Goal: Complete application form: Complete application form

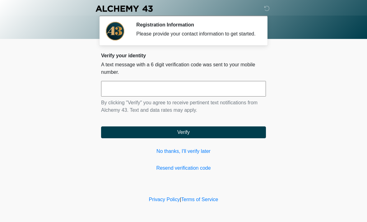
click at [151, 96] on input "text" at bounding box center [183, 89] width 165 height 16
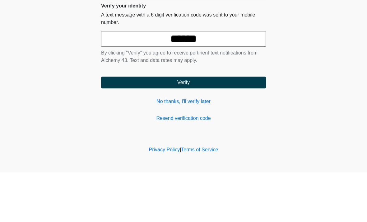
type input "******"
click at [203, 126] on button "Verify" at bounding box center [183, 132] width 165 height 12
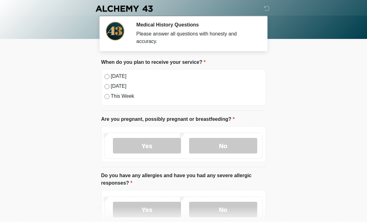
click at [233, 142] on label "No" at bounding box center [223, 146] width 68 height 16
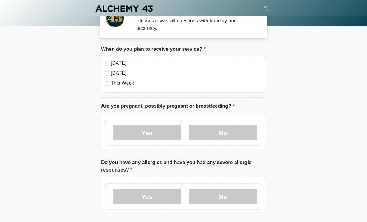
scroll to position [14, 0]
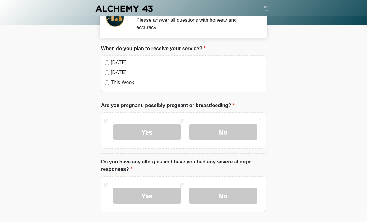
click at [241, 194] on label "No" at bounding box center [223, 196] width 68 height 16
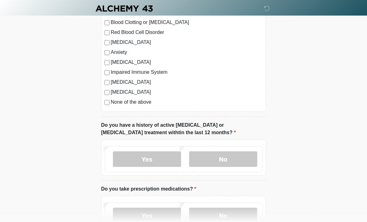
scroll to position [278, 0]
click at [242, 157] on label "No" at bounding box center [223, 159] width 68 height 16
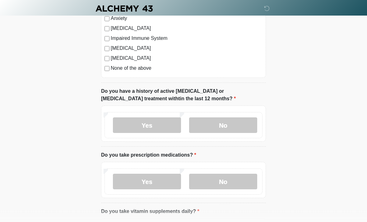
scroll to position [312, 0]
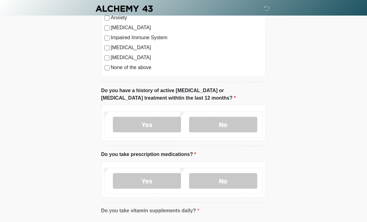
click at [244, 180] on label "No" at bounding box center [223, 181] width 68 height 16
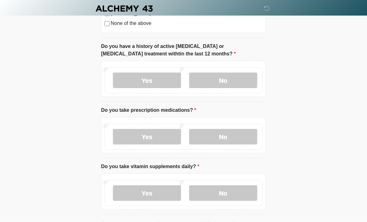
scroll to position [356, 0]
click at [241, 190] on label "No" at bounding box center [223, 193] width 68 height 16
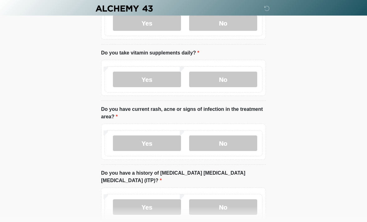
scroll to position [470, 0]
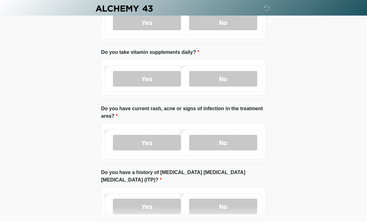
click at [245, 141] on label "No" at bounding box center [223, 143] width 68 height 16
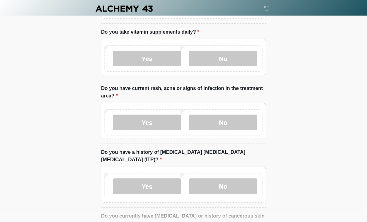
scroll to position [493, 0]
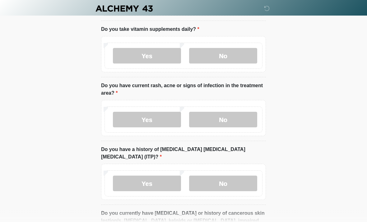
click at [245, 176] on label "No" at bounding box center [223, 184] width 68 height 16
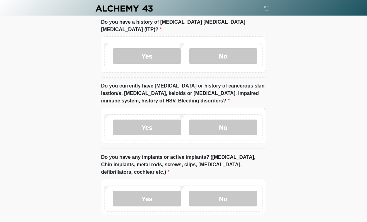
scroll to position [621, 0]
click at [241, 120] on label "No" at bounding box center [223, 127] width 68 height 16
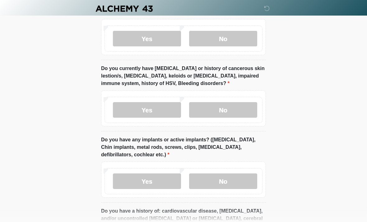
scroll to position [639, 0]
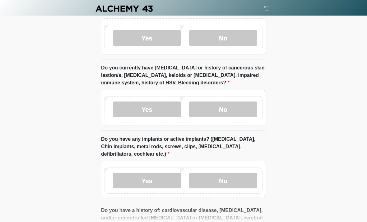
click at [245, 172] on label "No" at bounding box center [223, 180] width 68 height 16
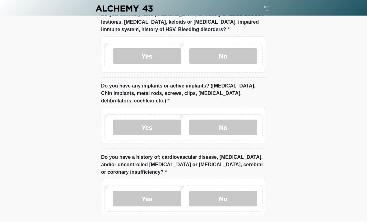
scroll to position [692, 0]
click at [244, 190] on label "No" at bounding box center [223, 198] width 68 height 16
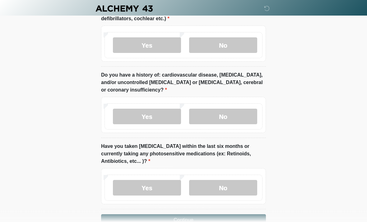
scroll to position [782, 0]
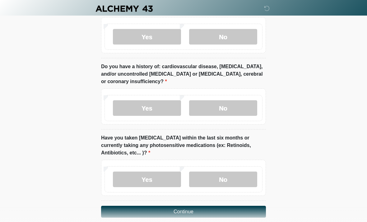
click at [245, 171] on label "No" at bounding box center [223, 179] width 68 height 16
click at [221, 205] on button "Continue" at bounding box center [183, 211] width 165 height 12
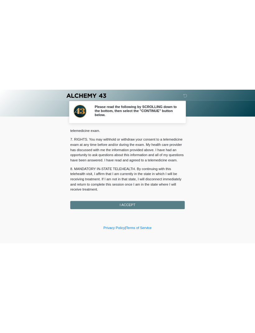
scroll to position [263, 0]
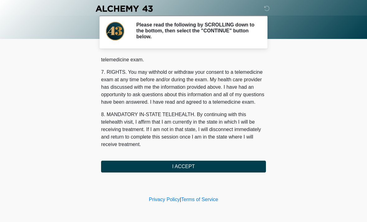
click at [221, 167] on button "I ACCEPT" at bounding box center [183, 166] width 165 height 12
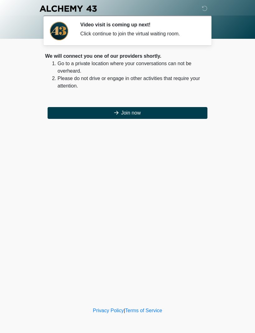
click at [173, 112] on button "Join now" at bounding box center [128, 113] width 160 height 12
